Goal: Task Accomplishment & Management: Use online tool/utility

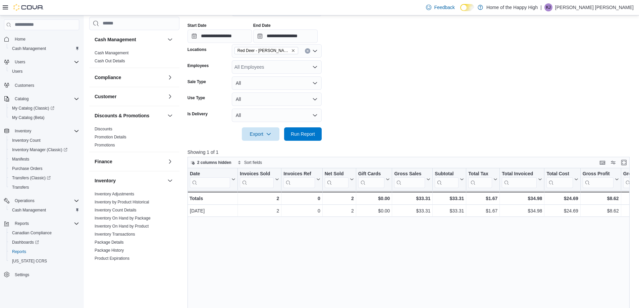
scroll to position [265, 0]
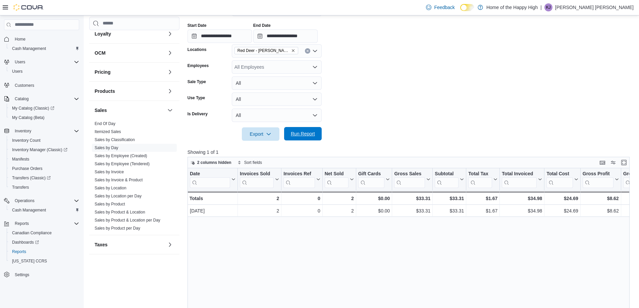
click at [291, 137] on span "Run Report" at bounding box center [303, 133] width 24 height 7
click at [124, 164] on link "Sales by Employee (Tendered)" at bounding box center [122, 164] width 55 height 5
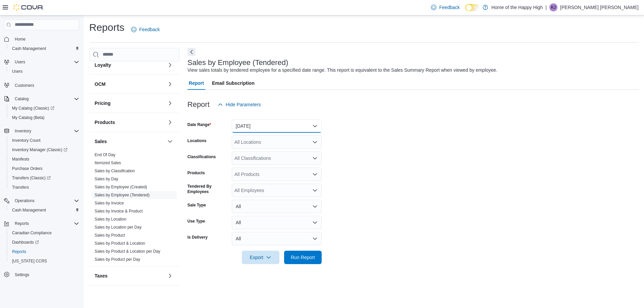
click at [292, 119] on button "Yesterday" at bounding box center [277, 125] width 90 height 13
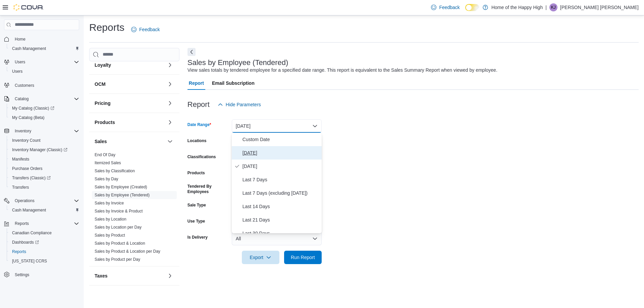
click at [272, 153] on span "Today" at bounding box center [280, 153] width 76 height 8
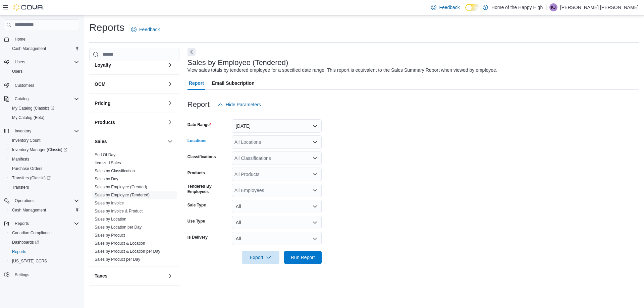
click at [273, 141] on div "All Locations" at bounding box center [277, 141] width 90 height 13
type input "*****"
click at [291, 151] on span "Red Deer - Bower Place - Fire & Flower" at bounding box center [314, 153] width 108 height 7
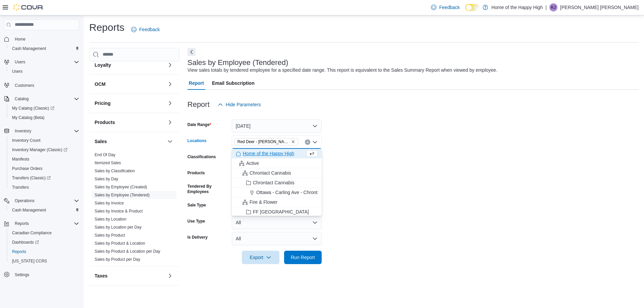
click at [377, 151] on form "Date Range Today Locations Red Deer - Bower Place - Fire & Flower Combo box. Se…" at bounding box center [412, 187] width 451 height 153
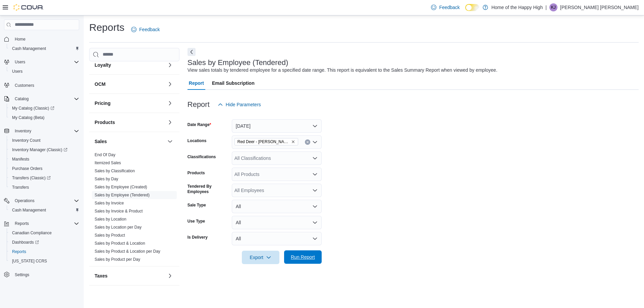
click at [303, 257] on span "Run Report" at bounding box center [303, 257] width 24 height 7
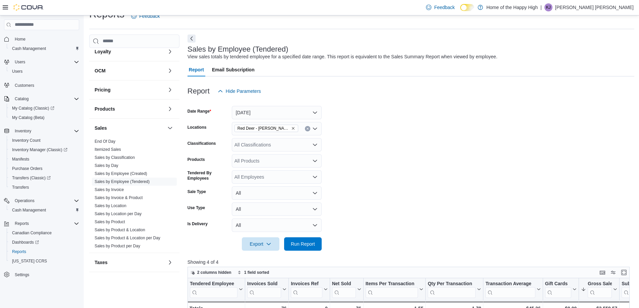
scroll to position [101, 0]
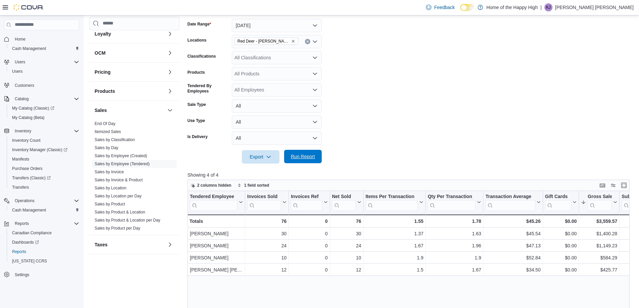
click at [316, 151] on span "Run Report" at bounding box center [303, 156] width 30 height 13
click at [309, 158] on span "Run Report" at bounding box center [303, 156] width 24 height 7
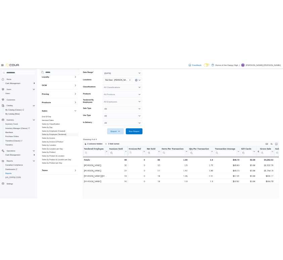
scroll to position [201, 0]
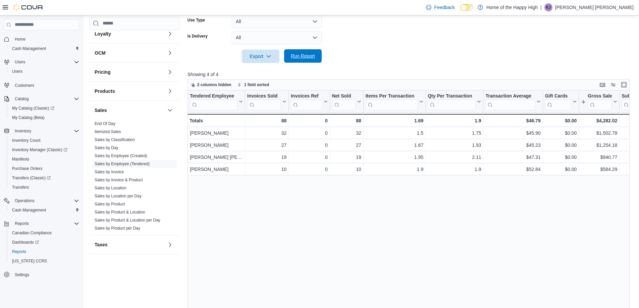
click at [308, 51] on span "Run Report" at bounding box center [303, 55] width 30 height 13
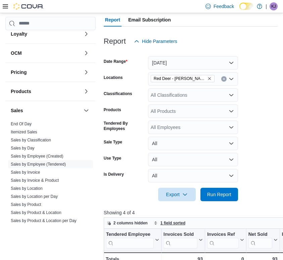
scroll to position [67, 0]
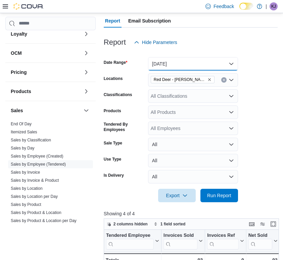
click at [228, 64] on button "Today" at bounding box center [193, 63] width 90 height 13
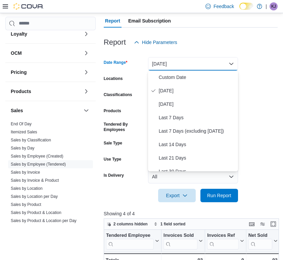
click at [228, 64] on button "Today" at bounding box center [193, 63] width 90 height 13
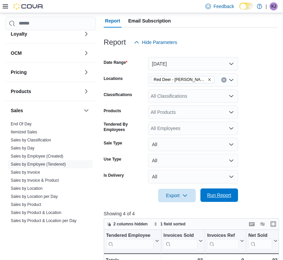
click at [219, 198] on span "Run Report" at bounding box center [219, 194] width 30 height 13
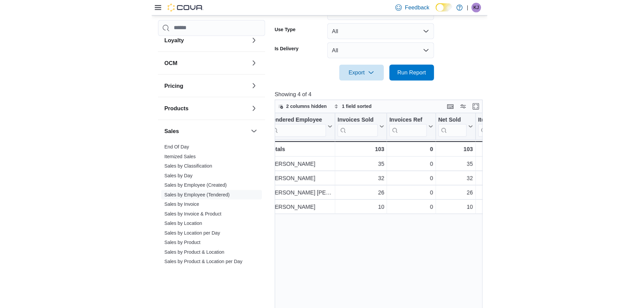
scroll to position [0, 0]
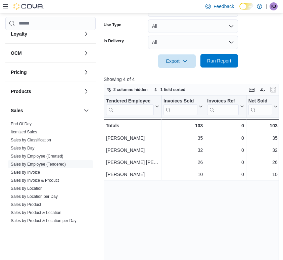
click at [227, 57] on span "Run Report" at bounding box center [219, 60] width 30 height 13
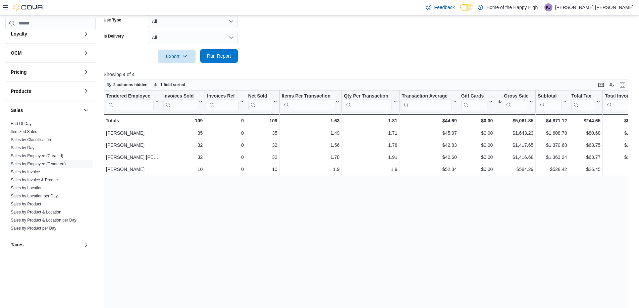
click at [222, 59] on span "Run Report" at bounding box center [219, 56] width 24 height 7
drag, startPoint x: 28, startPoint y: 149, endPoint x: 41, endPoint y: 147, distance: 13.1
click at [28, 149] on link "Sales by Day" at bounding box center [23, 148] width 24 height 5
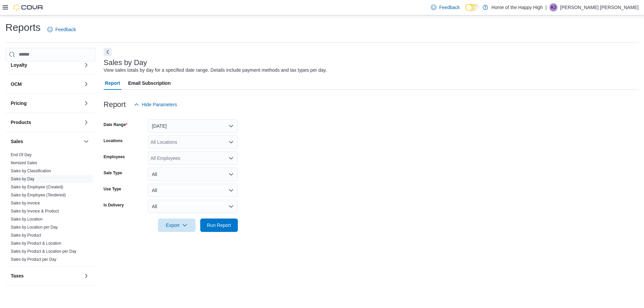
click at [196, 119] on div at bounding box center [371, 115] width 535 height 8
click at [195, 122] on button "Yesterday" at bounding box center [193, 125] width 90 height 13
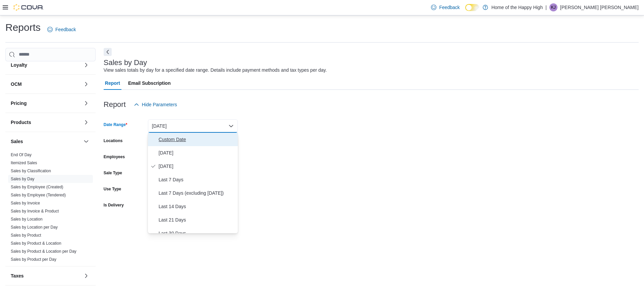
click at [180, 143] on span "Custom Date" at bounding box center [197, 139] width 76 height 8
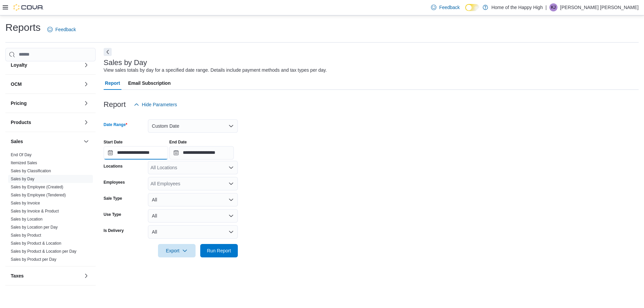
click at [165, 148] on input "**********" at bounding box center [136, 152] width 64 height 13
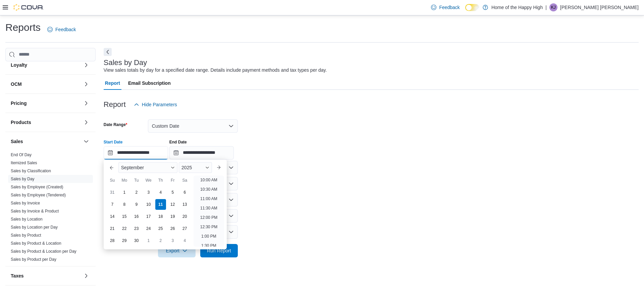
scroll to position [222, 0]
click at [208, 237] on li "3:00 PM" at bounding box center [209, 241] width 20 height 8
type input "**********"
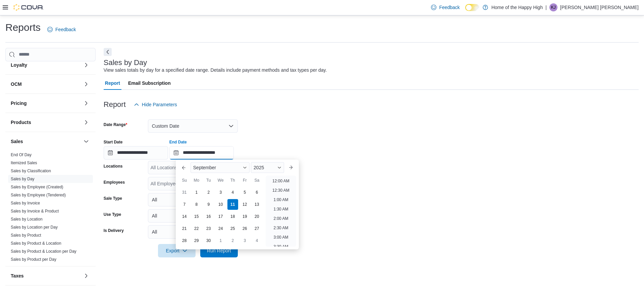
click at [230, 154] on input "**********" at bounding box center [201, 152] width 64 height 13
click at [279, 203] on li "4:00 PM" at bounding box center [281, 201] width 20 height 8
type input "**********"
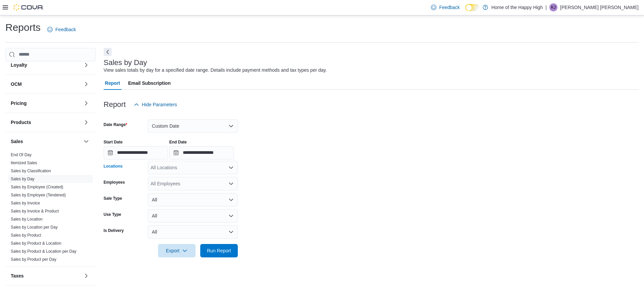
click at [189, 171] on div "All Locations" at bounding box center [193, 167] width 90 height 13
type input "*****"
click at [186, 181] on span "Red Deer - Bower Place - Fire & Flower" at bounding box center [230, 179] width 108 height 7
click at [307, 158] on div "**********" at bounding box center [371, 146] width 535 height 25
click at [223, 252] on span "Run Report" at bounding box center [219, 250] width 24 height 7
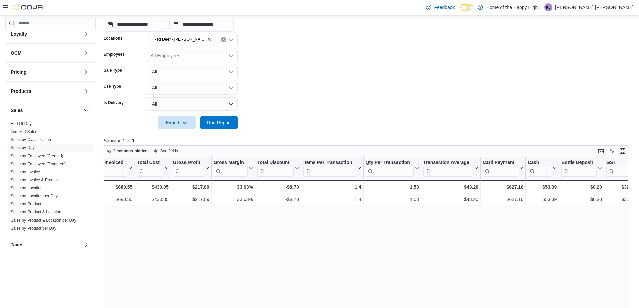
scroll to position [83, 0]
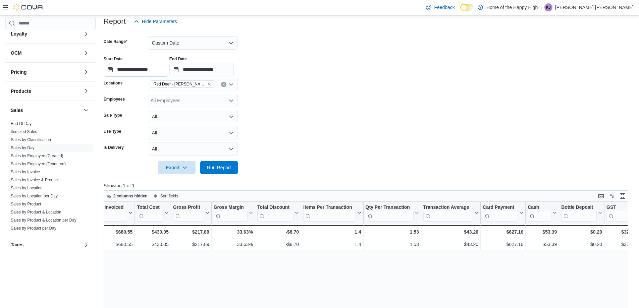
click at [163, 70] on input "**********" at bounding box center [136, 69] width 64 height 13
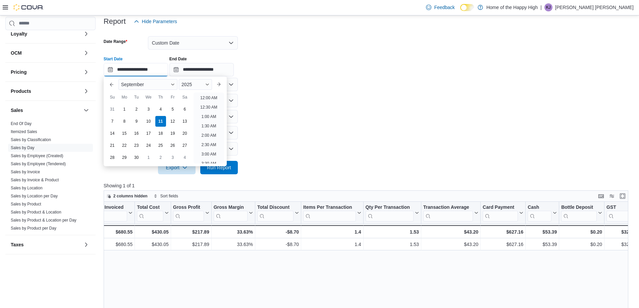
scroll to position [302, 0]
click at [202, 98] on li "4:00 PM" at bounding box center [209, 96] width 20 height 8
type input "**********"
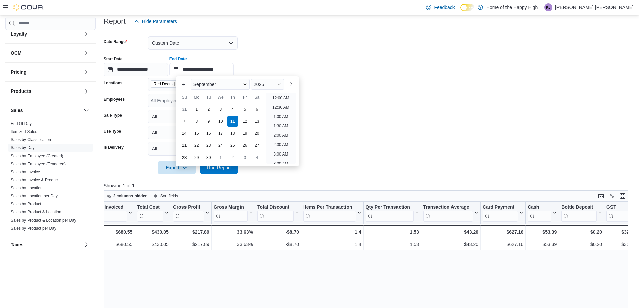
click at [233, 67] on input "**********" at bounding box center [201, 69] width 64 height 13
click at [283, 98] on li "5:00 PM" at bounding box center [281, 96] width 20 height 8
type input "**********"
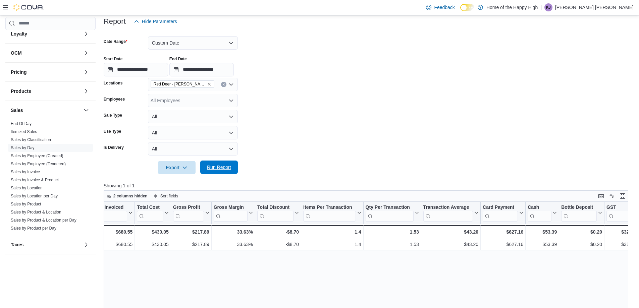
click at [229, 164] on span "Run Report" at bounding box center [219, 167] width 24 height 7
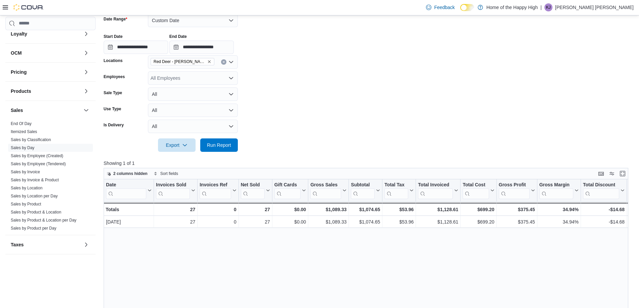
scroll to position [150, 0]
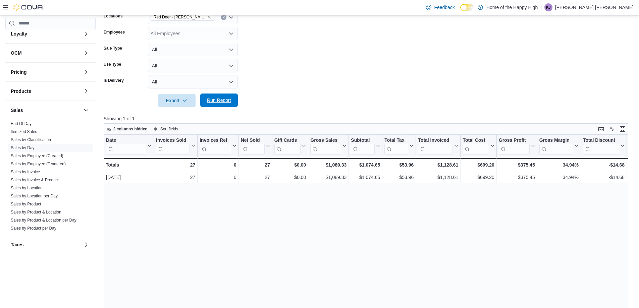
click at [223, 102] on span "Run Report" at bounding box center [219, 100] width 24 height 7
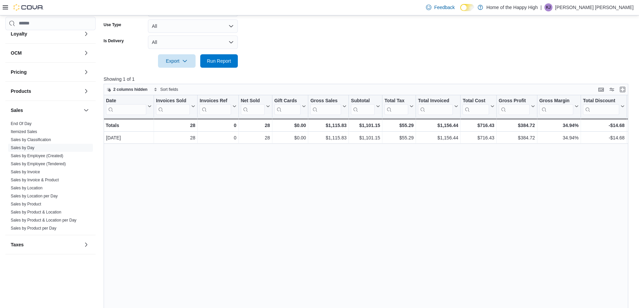
scroll to position [217, 0]
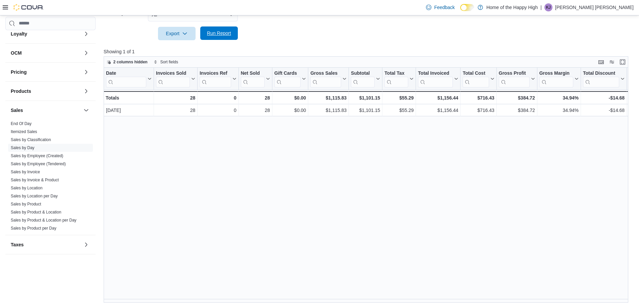
click at [229, 36] on span "Run Report" at bounding box center [219, 33] width 24 height 7
click at [227, 31] on span "Run Report" at bounding box center [219, 33] width 24 height 7
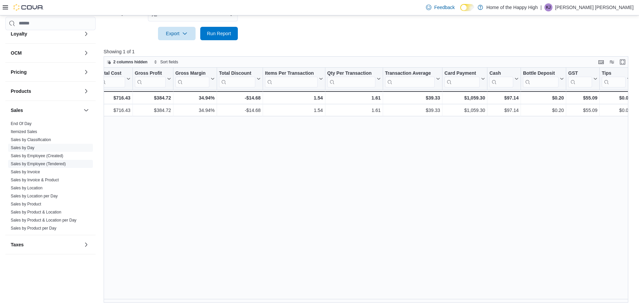
click at [38, 163] on link "Sales by Employee (Tendered)" at bounding box center [38, 164] width 55 height 5
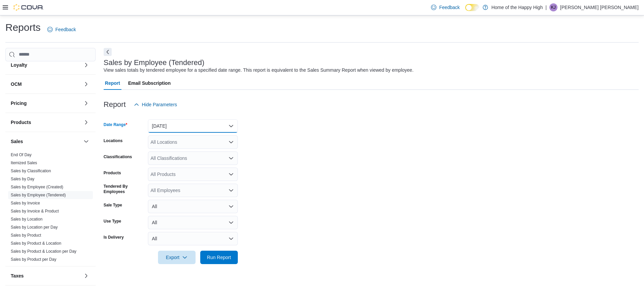
click at [195, 125] on button "Yesterday" at bounding box center [193, 125] width 90 height 13
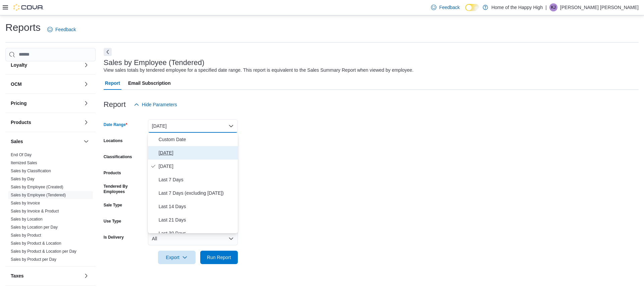
click at [186, 153] on span "Today" at bounding box center [197, 153] width 76 height 8
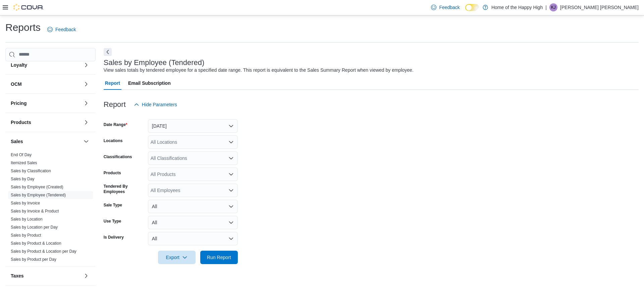
click at [185, 139] on div "All Locations" at bounding box center [193, 141] width 90 height 13
type input "*****"
click at [196, 158] on button "Red Deer - Bower Place - Fire & Flower" at bounding box center [193, 154] width 90 height 10
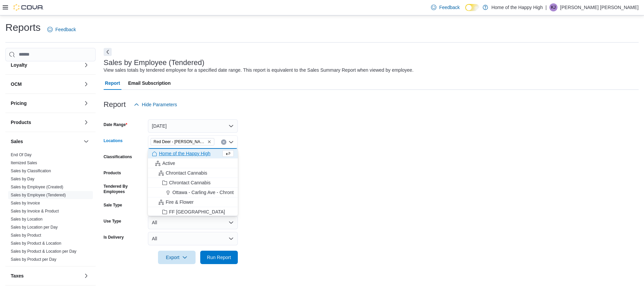
click at [278, 156] on form "Date Range Today Locations Red Deer - Bower Place - Fire & Flower Combo box. Se…" at bounding box center [371, 187] width 535 height 153
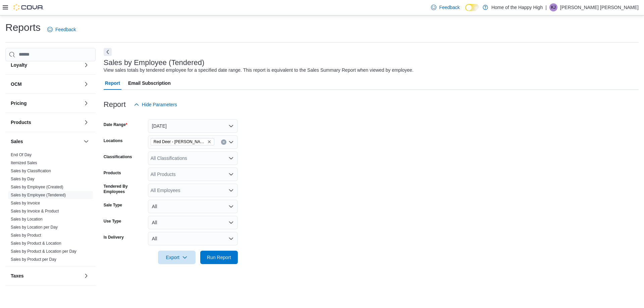
click at [226, 264] on div at bounding box center [371, 268] width 535 height 8
click at [229, 256] on span "Run Report" at bounding box center [219, 257] width 24 height 7
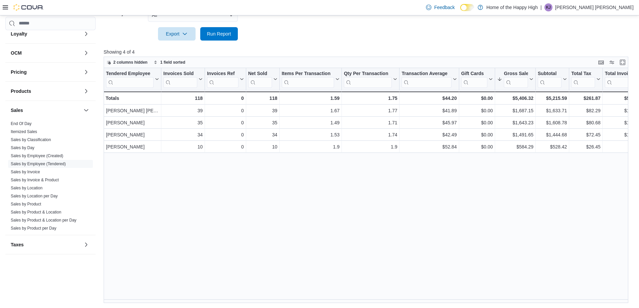
scroll to position [224, 0]
click at [217, 35] on span "Run Report" at bounding box center [219, 33] width 24 height 7
click at [217, 34] on span "Run Report" at bounding box center [219, 33] width 24 height 7
click at [210, 32] on span "Run Report" at bounding box center [219, 33] width 24 height 7
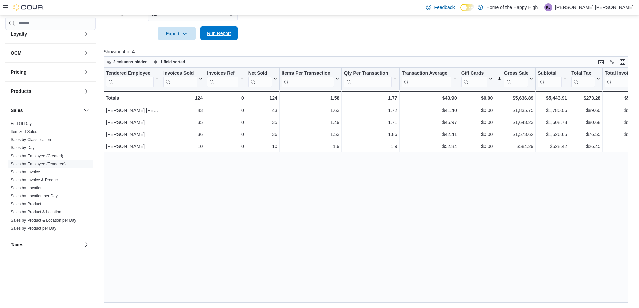
click at [234, 30] on button "Run Report" at bounding box center [219, 32] width 38 height 13
click at [228, 34] on span "Run Report" at bounding box center [219, 33] width 24 height 7
drag, startPoint x: 182, startPoint y: 156, endPoint x: 180, endPoint y: 187, distance: 30.6
drag, startPoint x: 180, startPoint y: 187, endPoint x: 164, endPoint y: 179, distance: 18.0
drag, startPoint x: 164, startPoint y: 179, endPoint x: 157, endPoint y: 177, distance: 7.2
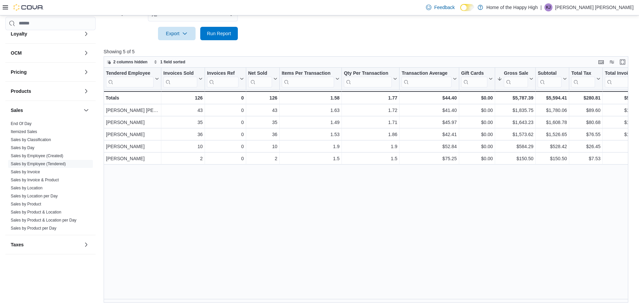
drag, startPoint x: 157, startPoint y: 177, endPoint x: 193, endPoint y: 193, distance: 39.3
drag, startPoint x: 193, startPoint y: 193, endPoint x: 341, endPoint y: 30, distance: 220.5
click at [621, 12] on div "Feedback Dark Mode Home of the Happy High | KJ Kennedy Jones" at bounding box center [528, 7] width 210 height 13
click at [618, 5] on p "Kennedy Jones" at bounding box center [594, 7] width 78 height 8
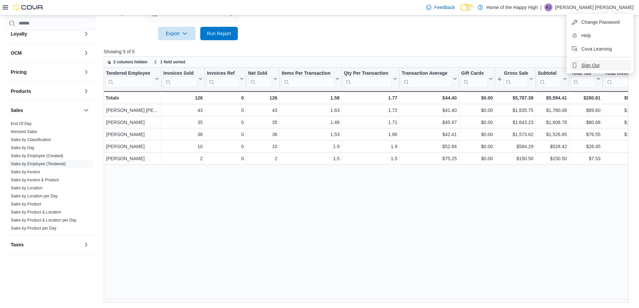
click at [598, 65] on span "Sign Out" at bounding box center [590, 65] width 18 height 7
